Goal: Task Accomplishment & Management: Manage account settings

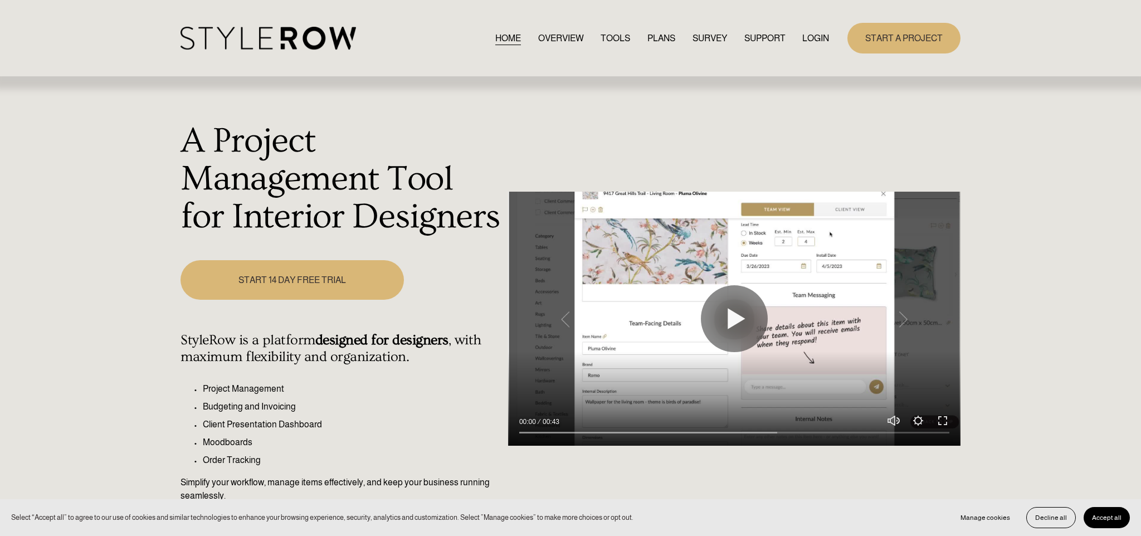
click at [817, 37] on link "LOGIN" at bounding box center [815, 38] width 27 height 15
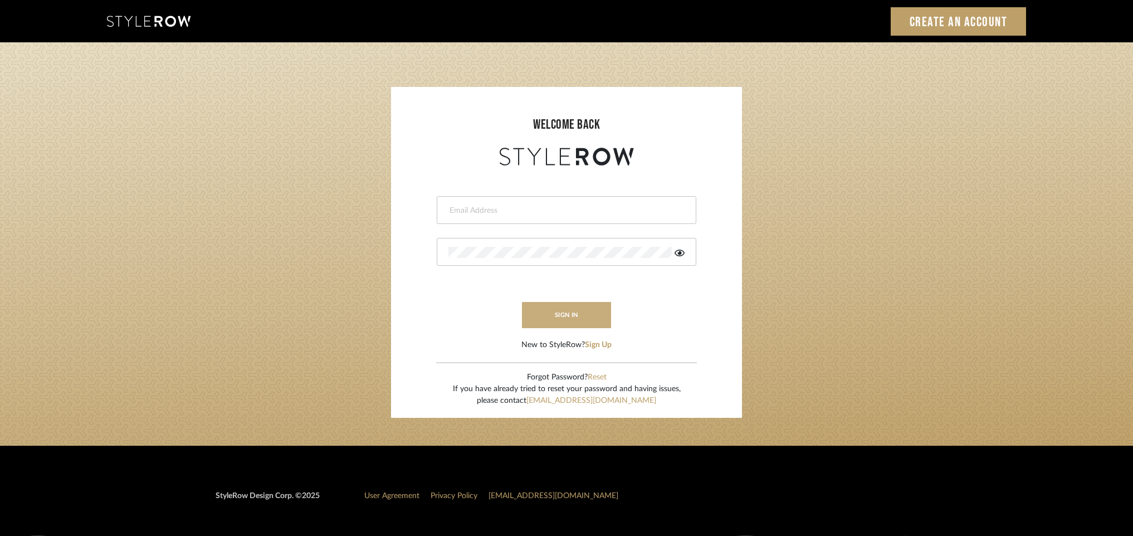
type input "keri@kerifieldsinteriors.com"
click at [555, 310] on button "sign in" at bounding box center [566, 315] width 89 height 26
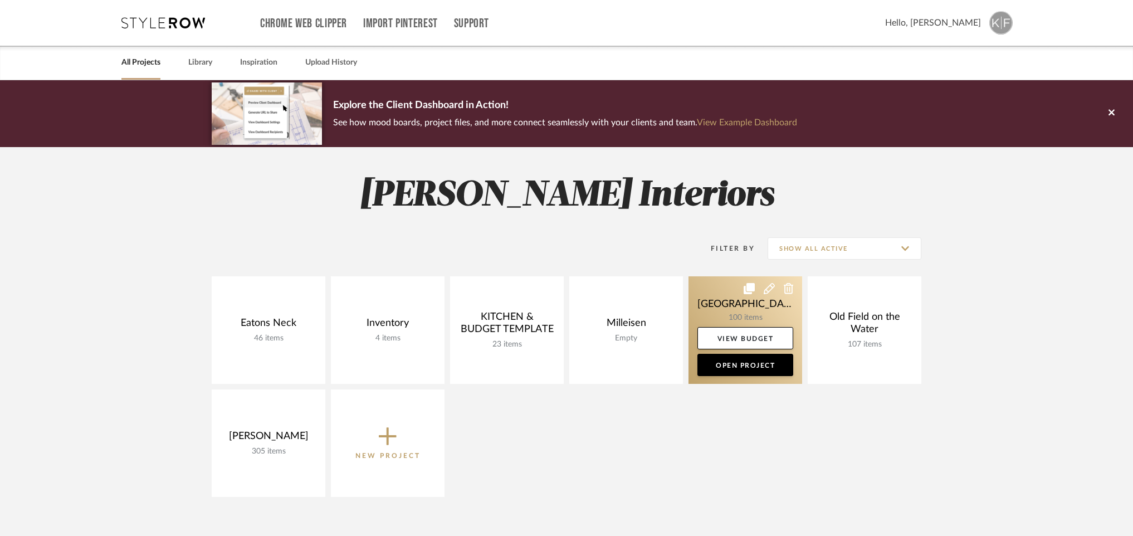
click at [721, 306] on link at bounding box center [746, 330] width 114 height 108
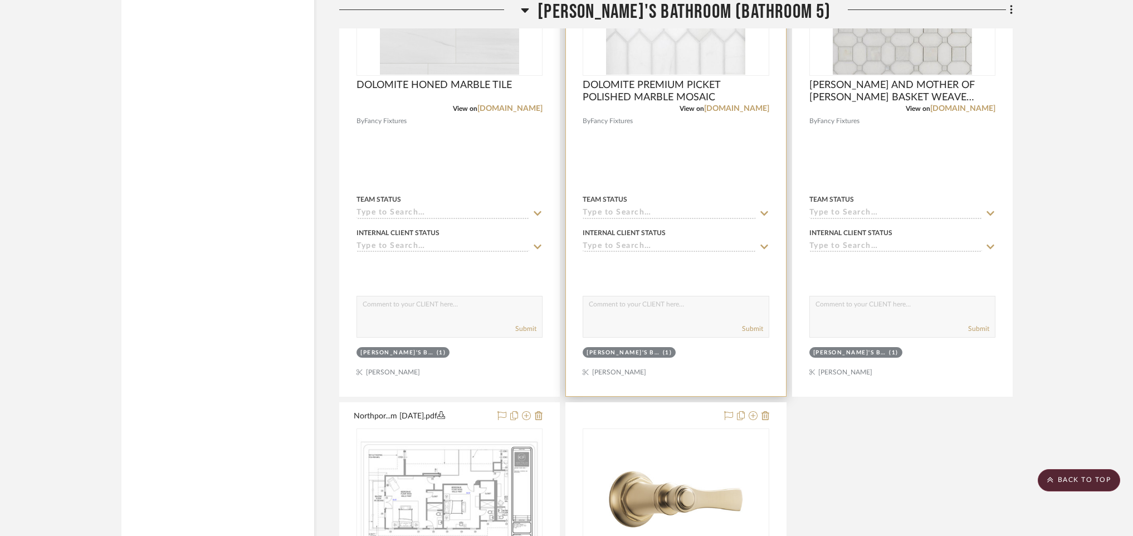
scroll to position [17272, 0]
